Goal: Task Accomplishment & Management: Manage account settings

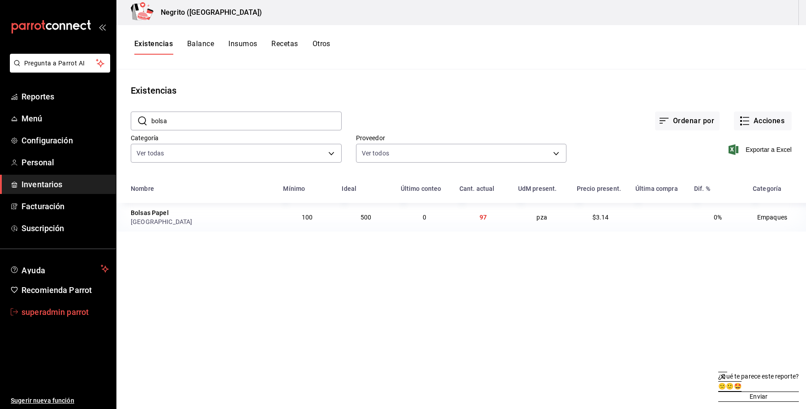
click at [23, 307] on span "superadmin parrot" at bounding box center [64, 312] width 87 height 12
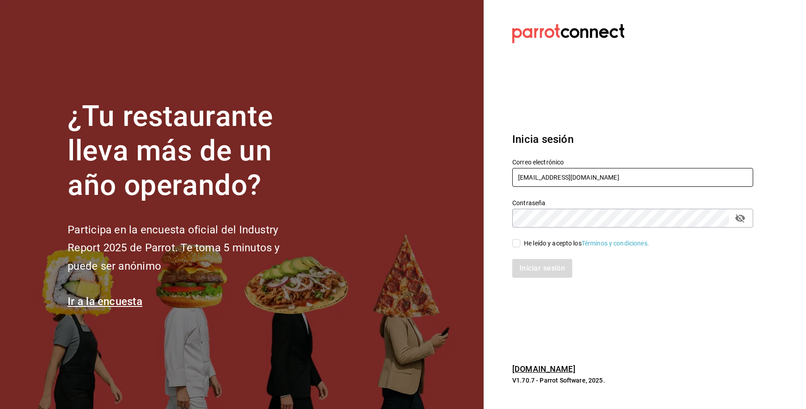
drag, startPoint x: 641, startPoint y: 173, endPoint x: 415, endPoint y: 190, distance: 226.7
click at [415, 190] on div "¿Tu restaurante lleva más de un año operando? Participa en la encuesta oficial …" at bounding box center [403, 204] width 806 height 409
type input "[EMAIL_ADDRESS][DOMAIN_NAME]"
click at [547, 234] on div "He leído y acepto los Términos y condiciones." at bounding box center [627, 237] width 252 height 21
click at [543, 240] on div "He leído y acepto los Términos y condiciones." at bounding box center [586, 243] width 125 height 9
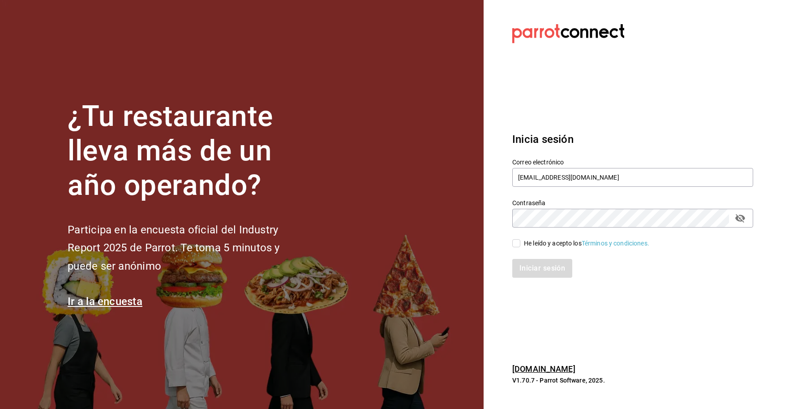
click at [520, 240] on input "He leído y acepto los Términos y condiciones." at bounding box center [516, 243] width 8 height 8
checkbox input "true"
click at [538, 268] on button "Iniciar sesión" at bounding box center [542, 268] width 61 height 19
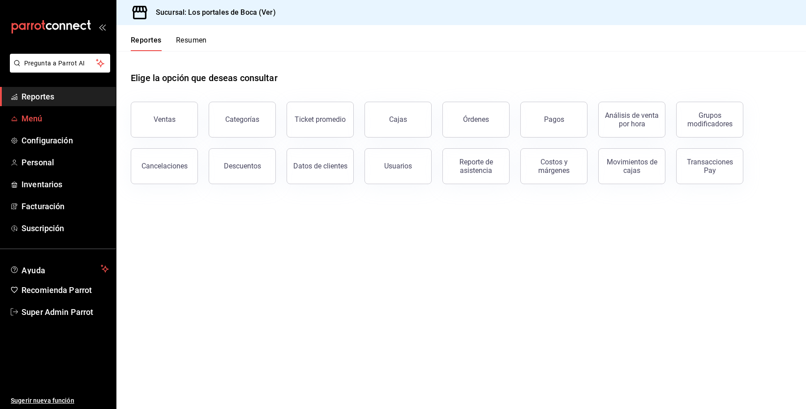
click at [43, 115] on span "Menú" at bounding box center [64, 118] width 87 height 12
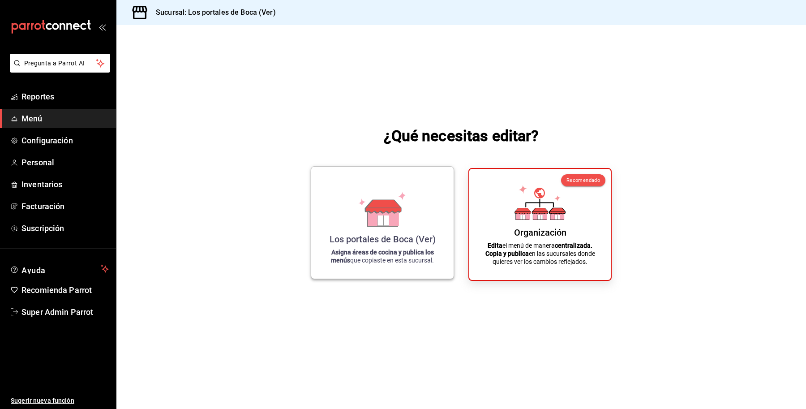
click at [370, 209] on icon at bounding box center [383, 206] width 35 height 13
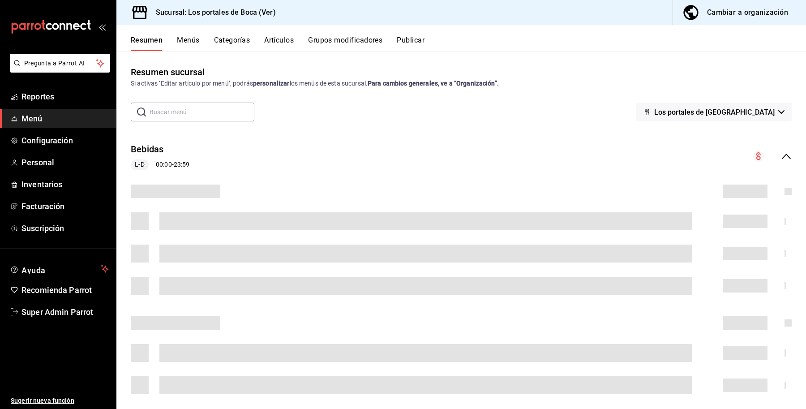
click at [744, 112] on span "Los portales de [GEOGRAPHIC_DATA]" at bounding box center [714, 112] width 120 height 9
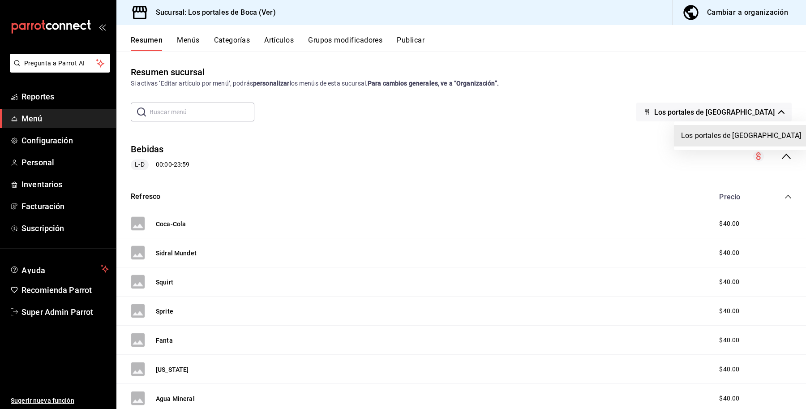
click at [421, 39] on div at bounding box center [403, 204] width 806 height 409
click at [398, 42] on button "Publicar" at bounding box center [411, 43] width 28 height 15
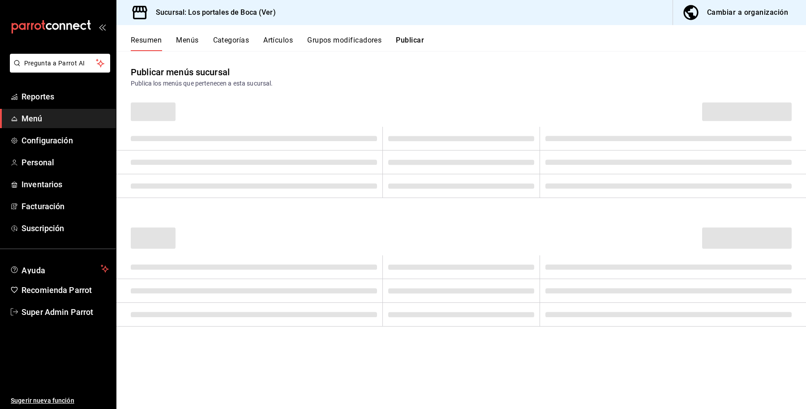
click at [404, 41] on button "Publicar" at bounding box center [410, 43] width 28 height 15
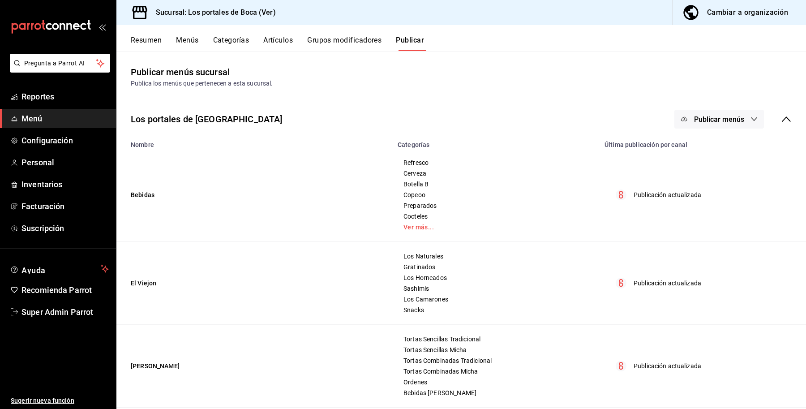
click at [721, 116] on span "Publicar menús" at bounding box center [719, 119] width 50 height 9
click at [770, 117] on div at bounding box center [403, 204] width 806 height 409
click at [781, 117] on icon at bounding box center [786, 119] width 11 height 11
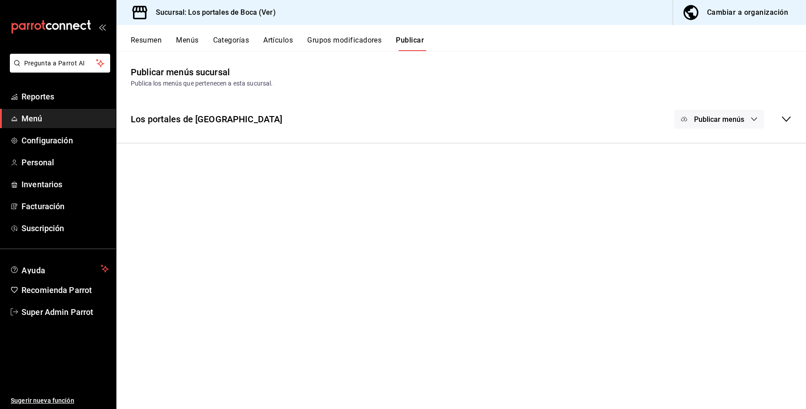
click at [773, 117] on div "Publicar menús" at bounding box center [732, 119] width 117 height 19
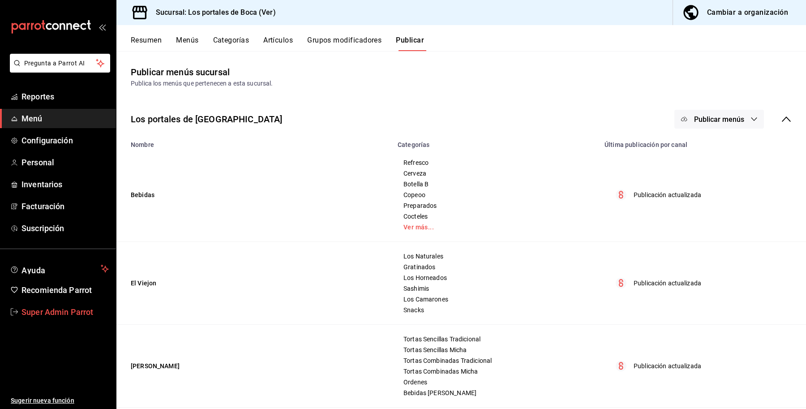
click at [52, 314] on span "Super Admin Parrot" at bounding box center [64, 312] width 87 height 12
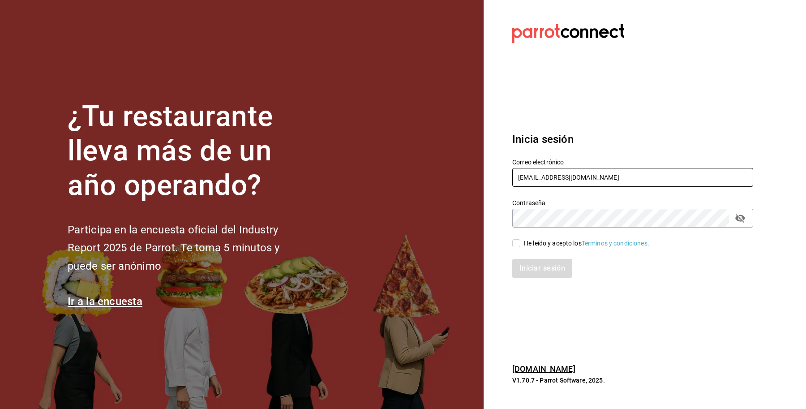
drag, startPoint x: 621, startPoint y: 174, endPoint x: 434, endPoint y: 177, distance: 187.2
click at [434, 177] on div "¿Tu restaurante lleva más de un año operando? Participa en la encuesta oficial …" at bounding box center [403, 204] width 806 height 409
type input "taqueriadonpepe@cdmx.com"
click at [538, 246] on div "He leído y acepto los Términos y condiciones." at bounding box center [586, 243] width 125 height 9
click at [520, 246] on input "He leído y acepto los Términos y condiciones." at bounding box center [516, 243] width 8 height 8
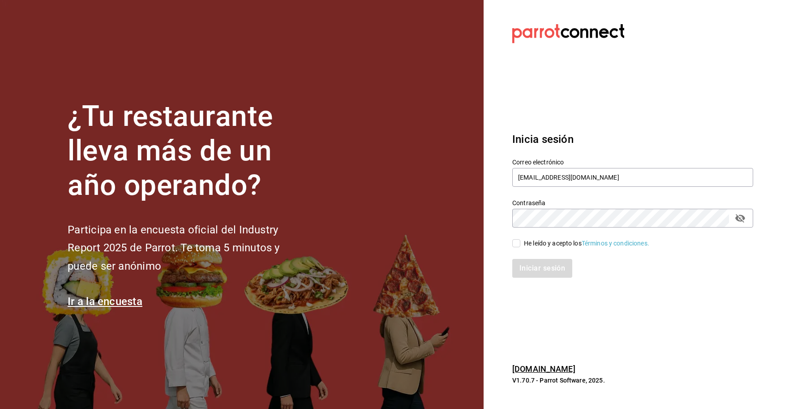
checkbox input "true"
click at [539, 270] on button "Iniciar sesión" at bounding box center [542, 268] width 61 height 19
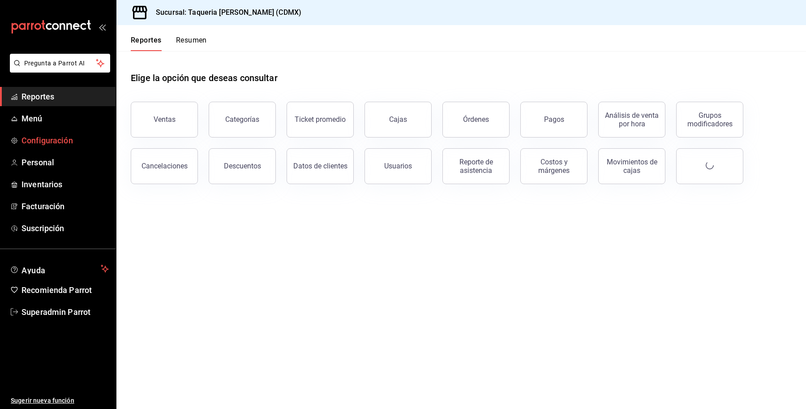
click at [53, 137] on span "Configuración" at bounding box center [64, 140] width 87 height 12
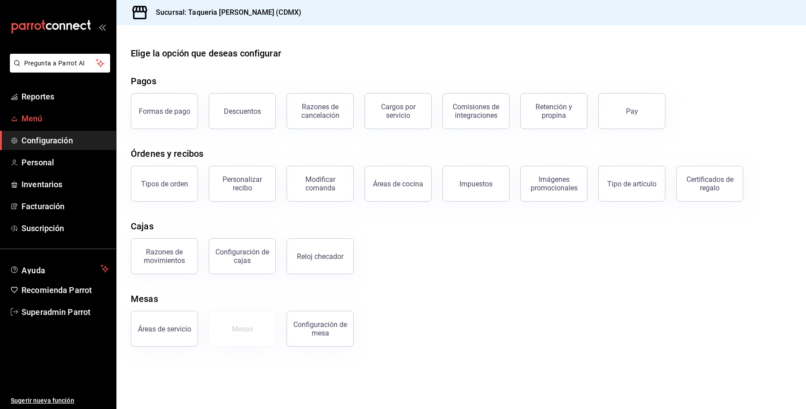
click at [50, 116] on span "Menú" at bounding box center [64, 118] width 87 height 12
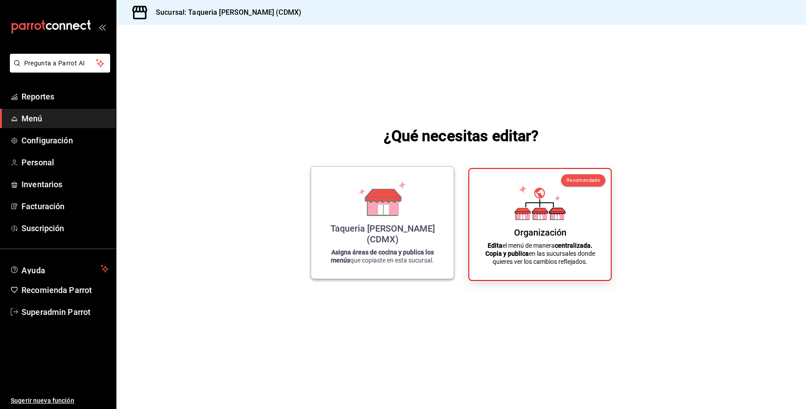
click at [377, 245] on div "Taqueria Don Pepe (CDMX) Asigna áreas de cocina y publica los menús que copiast…" at bounding box center [382, 223] width 121 height 98
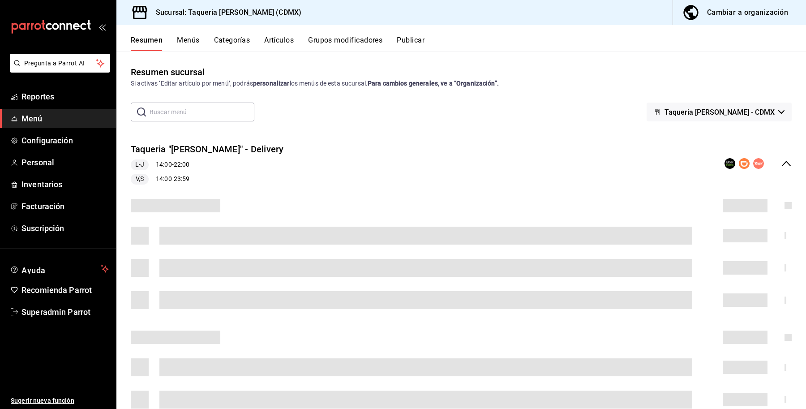
click at [417, 43] on button "Publicar" at bounding box center [411, 43] width 28 height 15
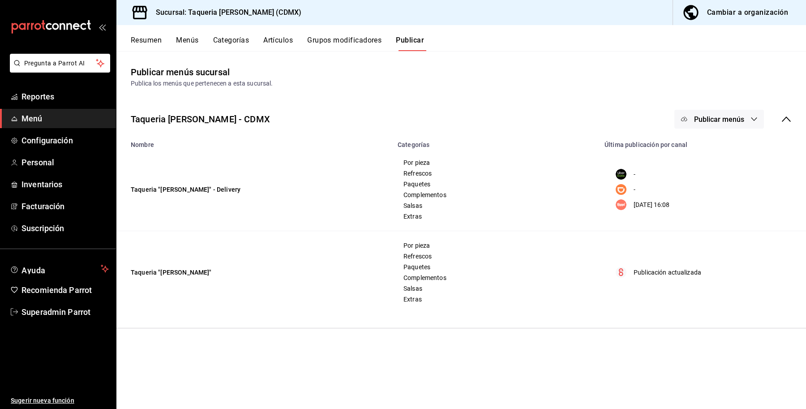
click at [722, 120] on span "Publicar menús" at bounding box center [719, 119] width 50 height 9
click at [722, 179] on li "DiDi Food" at bounding box center [719, 173] width 82 height 25
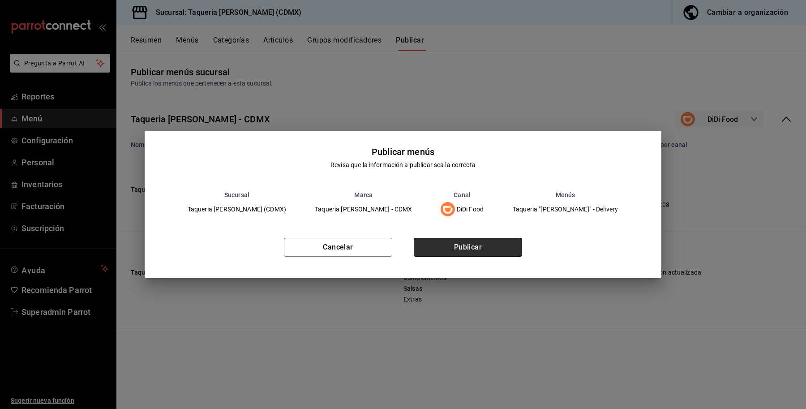
click at [466, 251] on button "Publicar" at bounding box center [468, 247] width 108 height 19
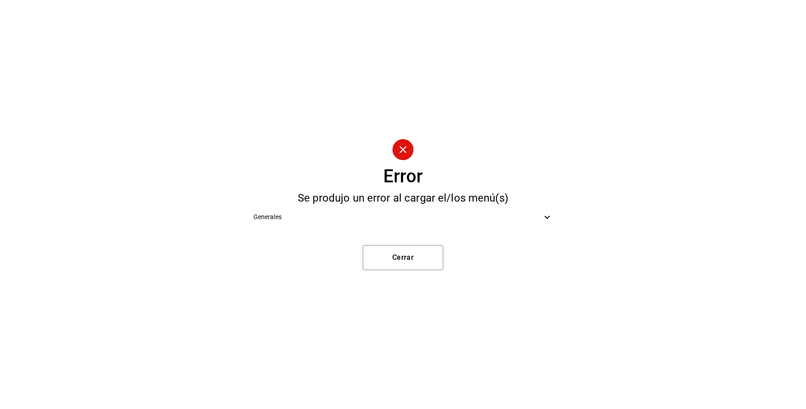
click at [466, 227] on div "Generales" at bounding box center [403, 217] width 314 height 20
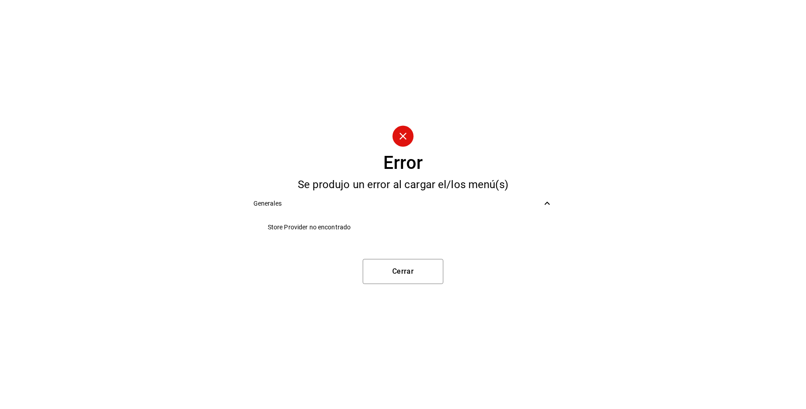
click at [387, 257] on div "Error Se produjo un error al cargar el/los menú(s) Generales Store Provider no …" at bounding box center [403, 204] width 806 height 409
click at [389, 264] on button "Cerrar" at bounding box center [403, 271] width 81 height 25
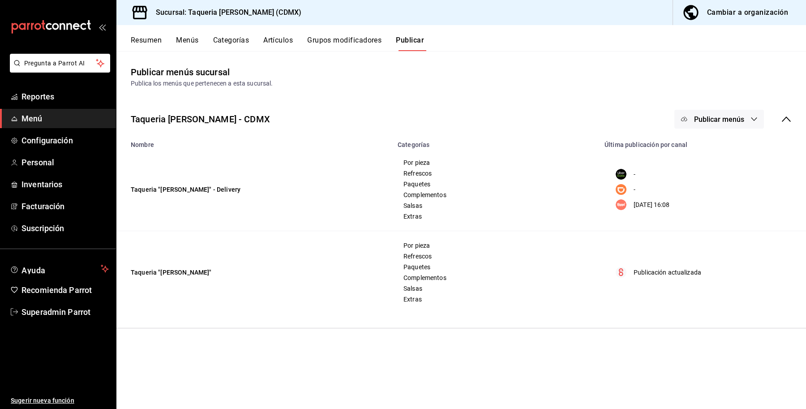
click at [712, 12] on div "Cambiar a organización" at bounding box center [747, 12] width 81 height 13
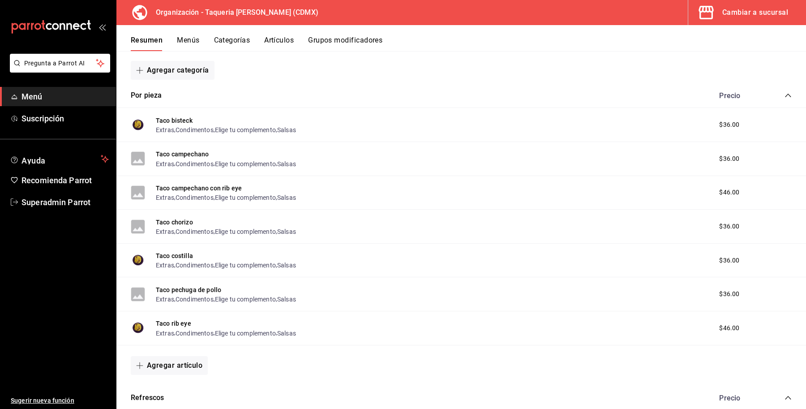
scroll to position [133, 0]
click at [784, 93] on icon "collapse-category-row" at bounding box center [787, 96] width 7 height 7
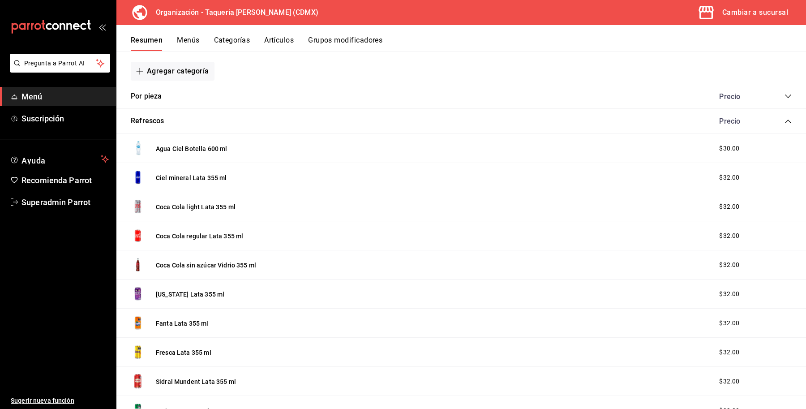
click at [784, 120] on icon "collapse-category-row" at bounding box center [787, 121] width 7 height 7
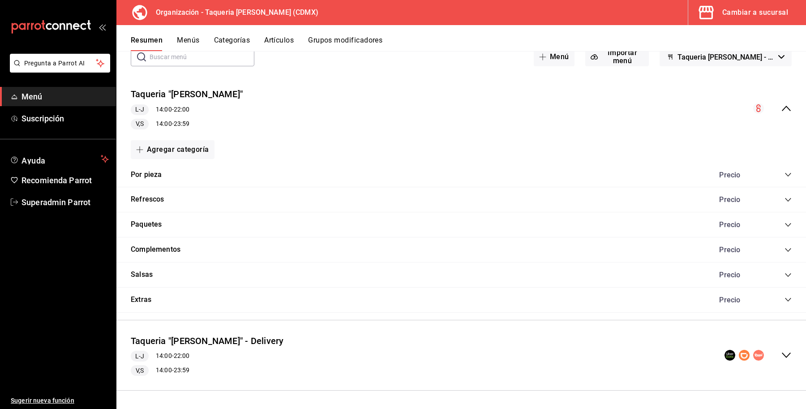
scroll to position [56, 0]
click at [781, 351] on icon "collapse-menu-row" at bounding box center [786, 355] width 11 height 11
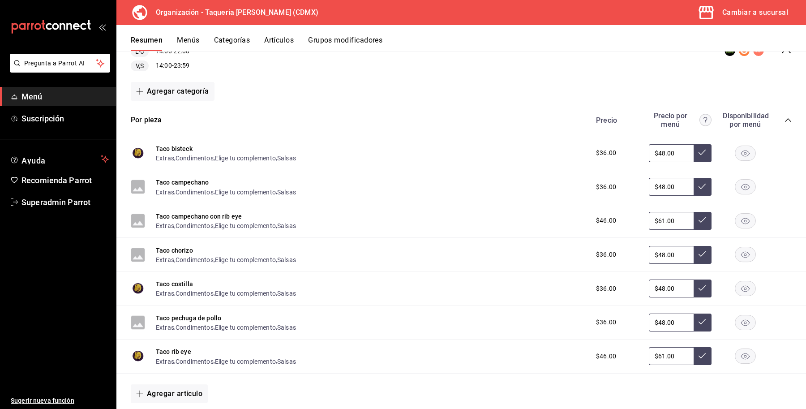
scroll to position [359, 0]
drag, startPoint x: 39, startPoint y: 205, endPoint x: 68, endPoint y: 211, distance: 29.9
click at [39, 205] on span "Superadmin Parrot" at bounding box center [64, 202] width 87 height 12
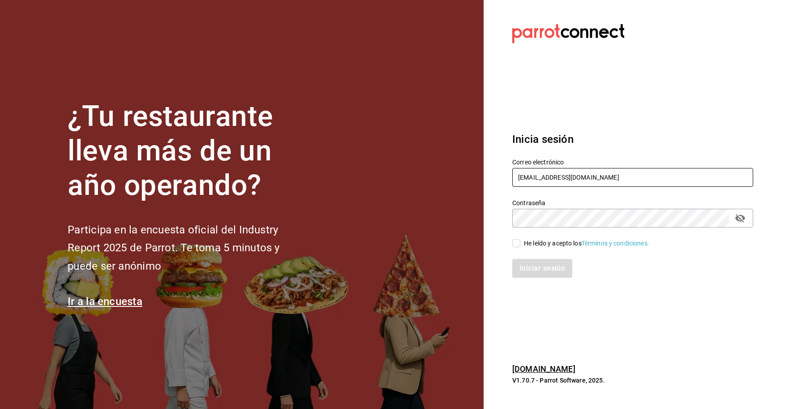
drag, startPoint x: 616, startPoint y: 175, endPoint x: 439, endPoint y: 172, distance: 176.8
click at [439, 172] on div "¿Tu restaurante lleva más de un año operando? Participa en la encuesta oficial …" at bounding box center [403, 204] width 806 height 409
paste input "pickupcoffe"
type input "pickupcoffee@cdmx.com"
click at [532, 245] on div "He leído y acepto los Términos y condiciones." at bounding box center [586, 243] width 125 height 9
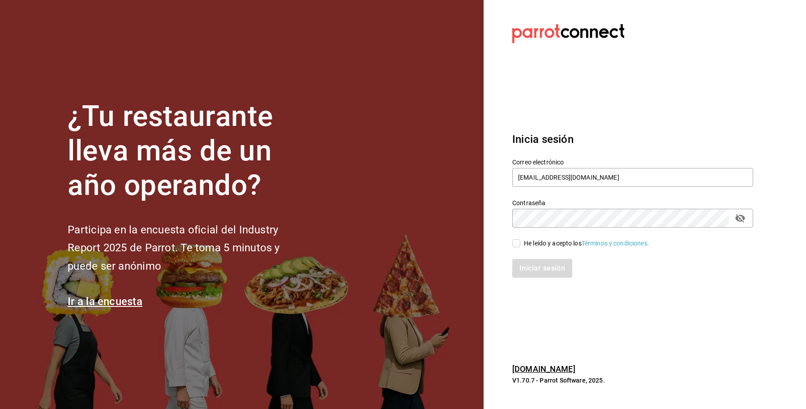
click at [520, 245] on input "He leído y acepto los Términos y condiciones." at bounding box center [516, 243] width 8 height 8
checkbox input "true"
click at [534, 277] on button "Iniciar sesión" at bounding box center [542, 268] width 61 height 19
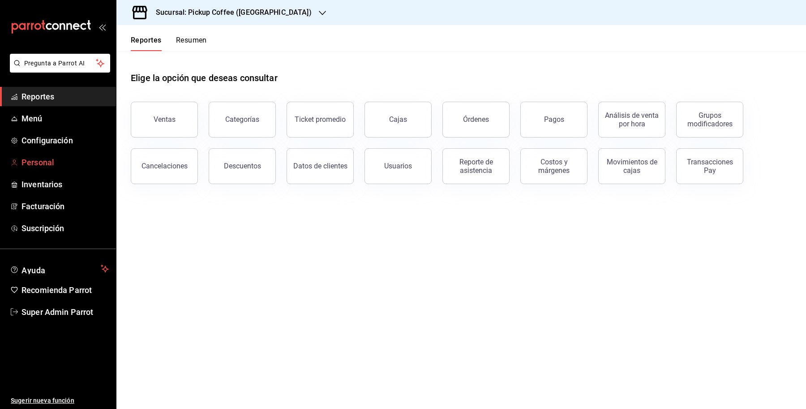
click at [64, 155] on link "Personal" at bounding box center [58, 162] width 116 height 19
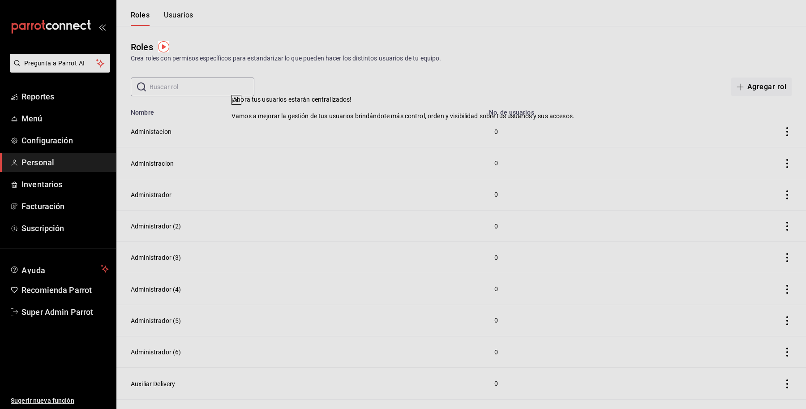
click at [238, 102] on icon at bounding box center [237, 100] width 4 height 4
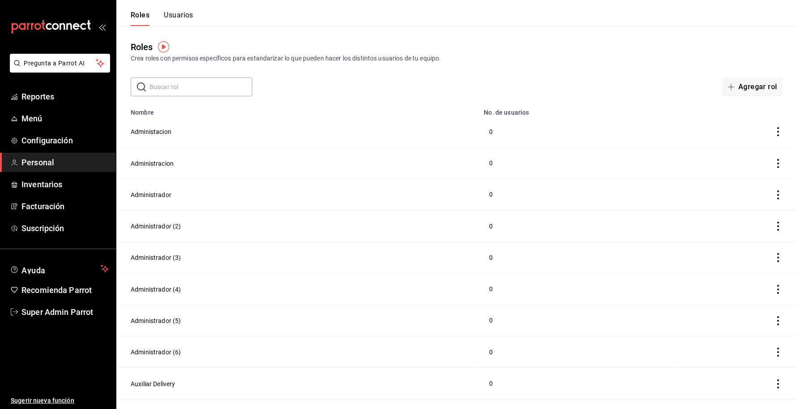
click at [183, 11] on button "Usuarios" at bounding box center [179, 18] width 30 height 15
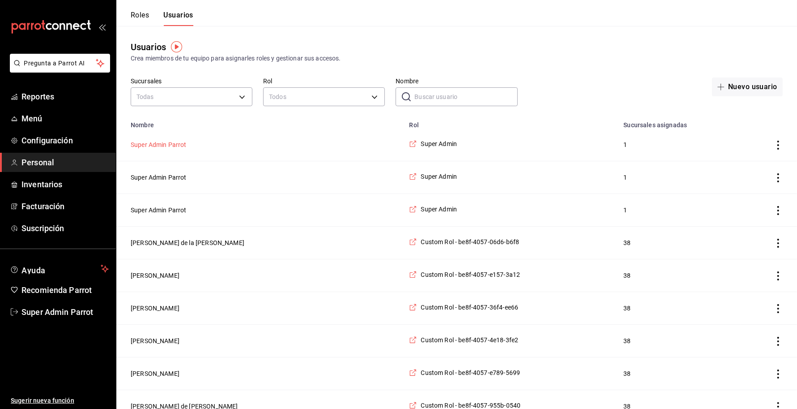
click at [158, 147] on button "Super Admin Parrot" at bounding box center [159, 144] width 56 height 9
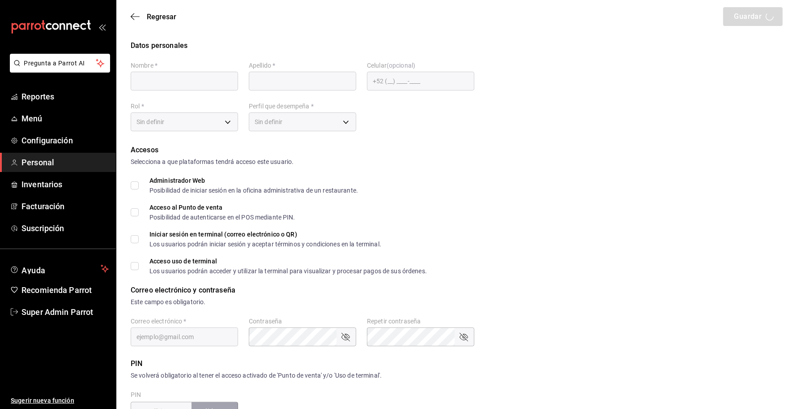
type input "Super Admin"
type input "Parrot"
checkbox input "true"
type input "pickup@palmas500.com"
type input "635668"
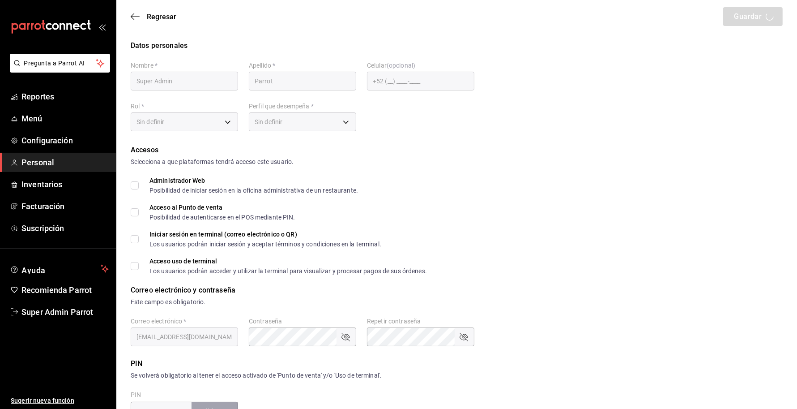
type input "87b2d739-4fa6-452d-90d0-72d4031a837a"
type input "UNDEFINED"
checkbox input "true"
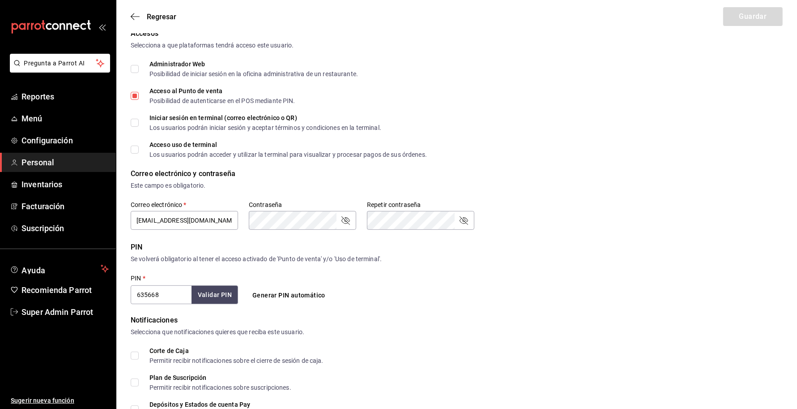
scroll to position [112, 0]
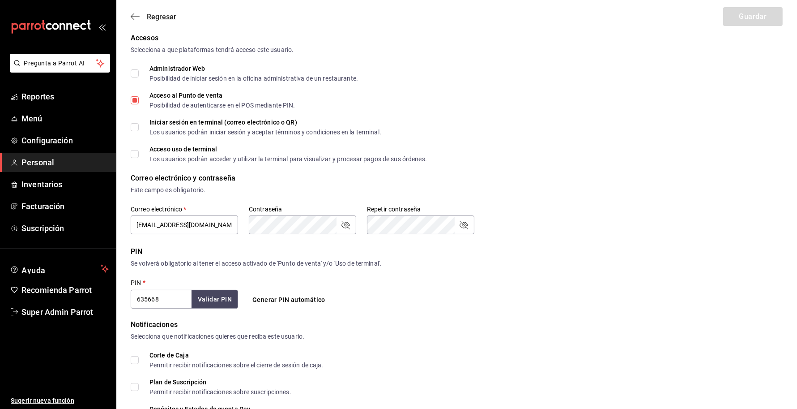
click at [143, 17] on span "Regresar" at bounding box center [154, 17] width 46 height 9
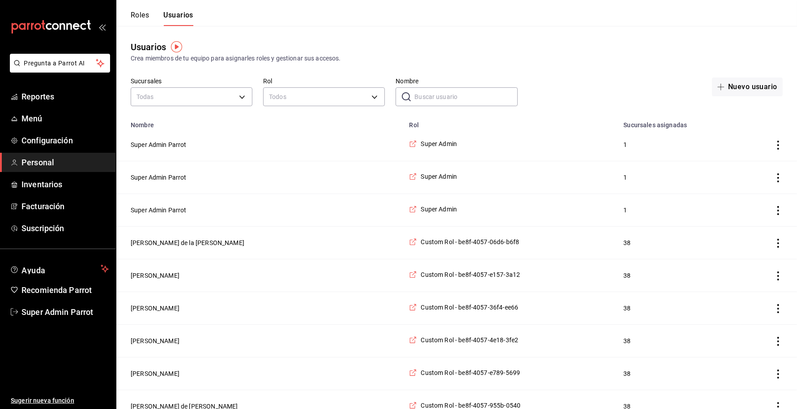
click at [162, 86] on div "Todas" at bounding box center [192, 96] width 122 height 24
click at [433, 95] on input "Nombre" at bounding box center [466, 97] width 103 height 18
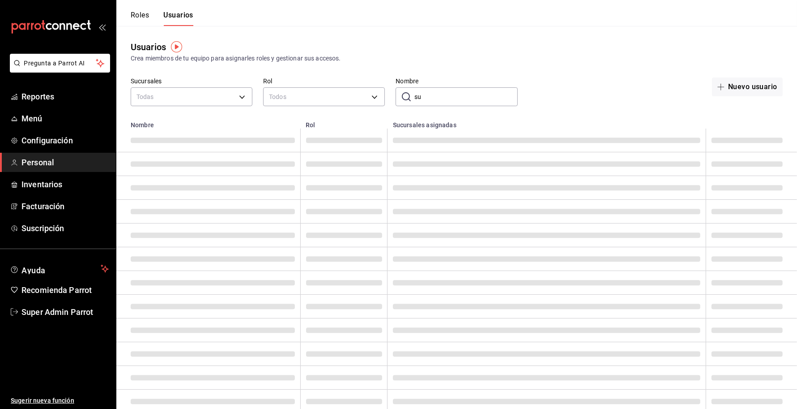
type input "s"
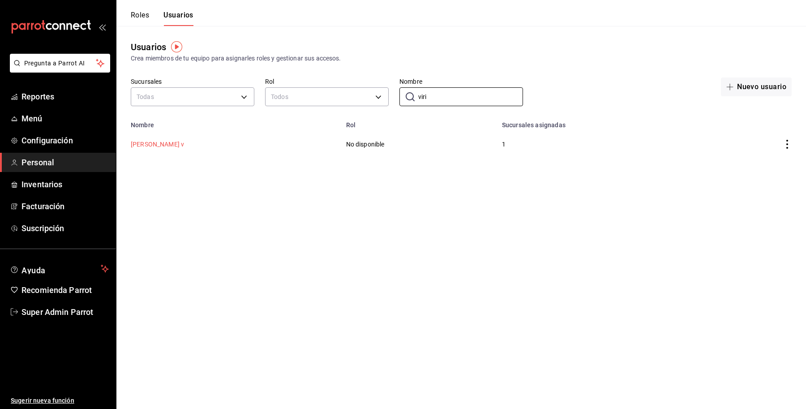
type input "viri"
click at [149, 146] on button "Viridiana v" at bounding box center [157, 144] width 53 height 9
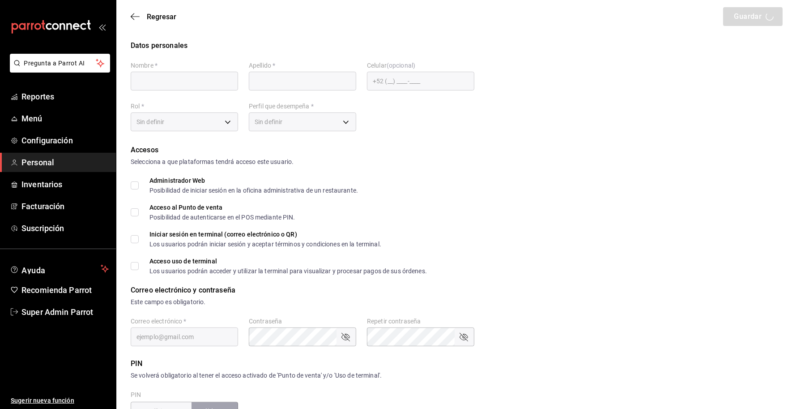
type input "Viridiana"
type input "v"
type input "viridiana@parrotsoftware.io"
type input "UNDEFINED"
checkbox input "true"
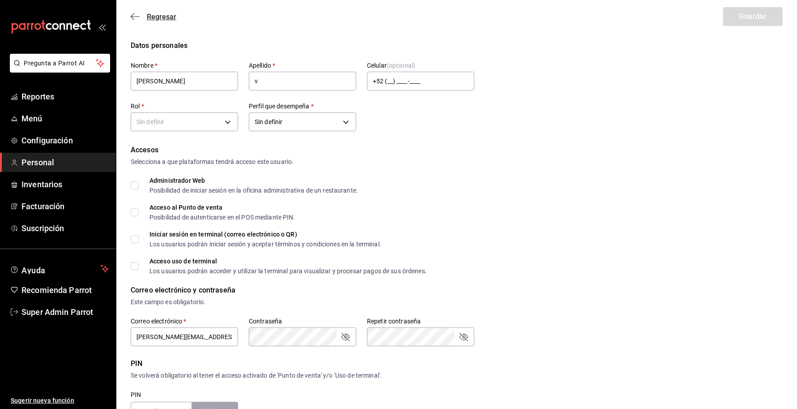
click at [153, 18] on span "Regresar" at bounding box center [162, 17] width 30 height 9
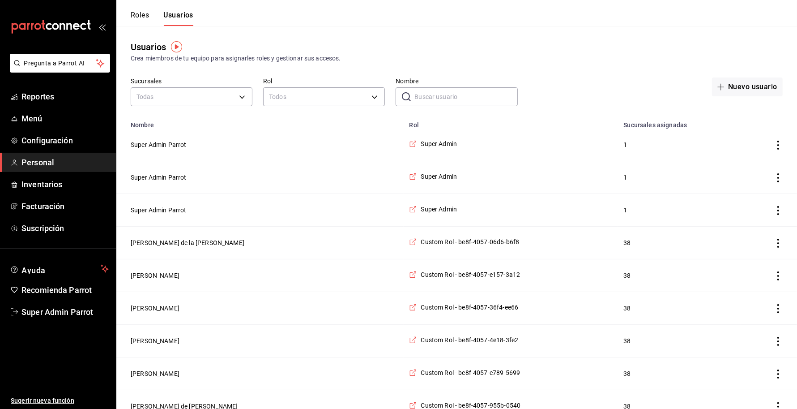
click at [466, 98] on input "Nombre" at bounding box center [466, 97] width 103 height 18
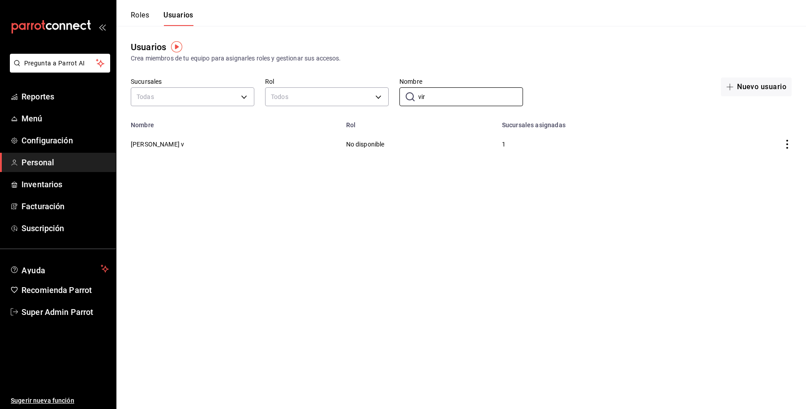
type input "vir"
click at [793, 148] on td "employeesTable" at bounding box center [757, 143] width 97 height 31
click at [791, 147] on td "employeesTable" at bounding box center [757, 143] width 97 height 31
click at [789, 144] on icon "actions" at bounding box center [786, 144] width 9 height 9
click at [753, 158] on span "Eliminar" at bounding box center [754, 157] width 23 height 7
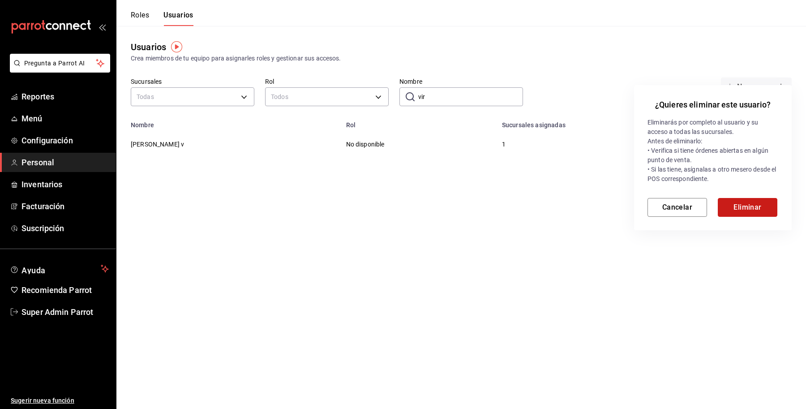
click at [739, 202] on button "Eliminar" at bounding box center [748, 207] width 60 height 19
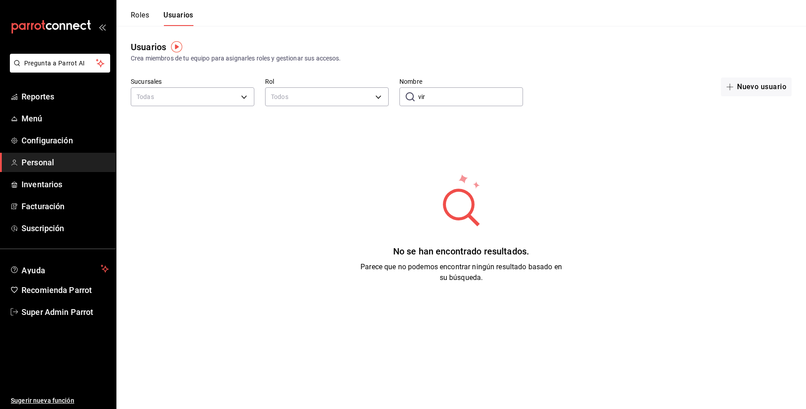
click at [772, 249] on div "No se han encontrado resultados. Parece que no podemos encontrar ningún resulta…" at bounding box center [460, 228] width 689 height 224
click at [47, 310] on span "Super Admin Parrot" at bounding box center [64, 312] width 87 height 12
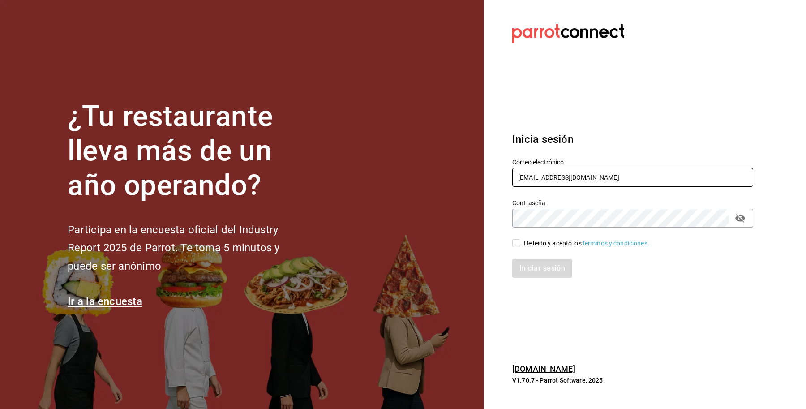
drag, startPoint x: 603, startPoint y: 173, endPoint x: 479, endPoint y: 178, distance: 124.1
click at [479, 178] on div "¿Tu restaurante lleva más de un año operando? Participa en la encuesta oficial …" at bounding box center [403, 204] width 806 height 409
type input "taqueriadonpepe@cdmx.com"
drag, startPoint x: 522, startPoint y: 245, endPoint x: 531, endPoint y: 257, distance: 15.6
click at [522, 245] on span "He leído y acepto los Términos y condiciones." at bounding box center [584, 243] width 129 height 9
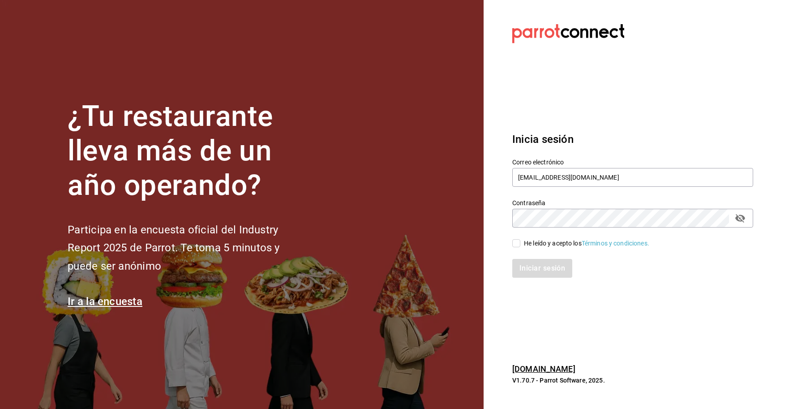
click at [520, 245] on input "He leído y acepto los Términos y condiciones." at bounding box center [516, 243] width 8 height 8
checkbox input "true"
click at [532, 262] on button "Iniciar sesión" at bounding box center [542, 268] width 61 height 19
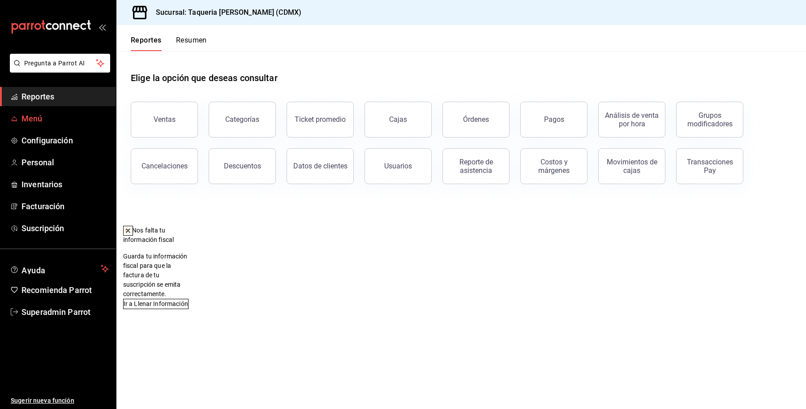
click at [39, 120] on span "Menú" at bounding box center [64, 118] width 87 height 12
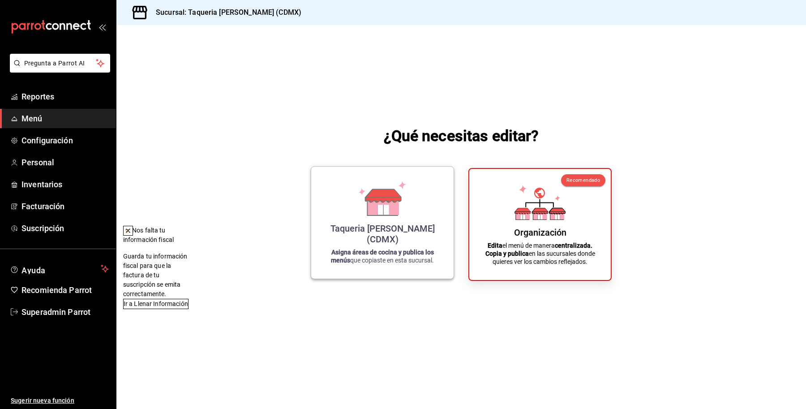
click at [386, 191] on div "Taqueria [PERSON_NAME] (CDMX) Asigna áreas de cocina y publica los menús que co…" at bounding box center [382, 223] width 121 height 98
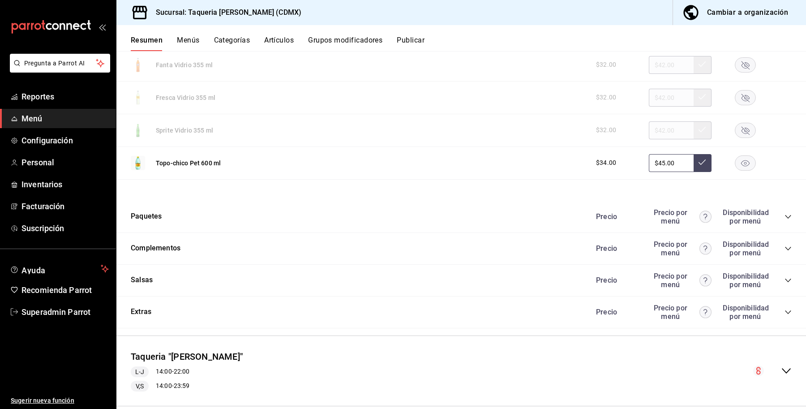
scroll to position [947, 0]
